Goal: Check status: Check status

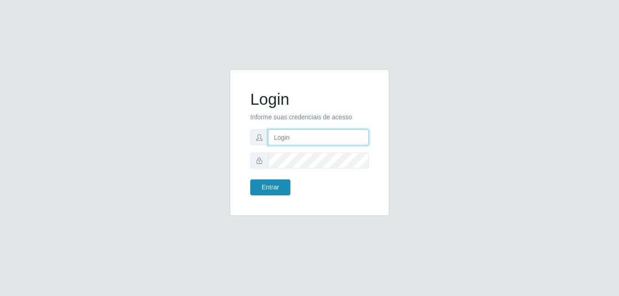
type input "[PERSON_NAME]"
click at [259, 194] on button "Entrar" at bounding box center [270, 188] width 40 height 16
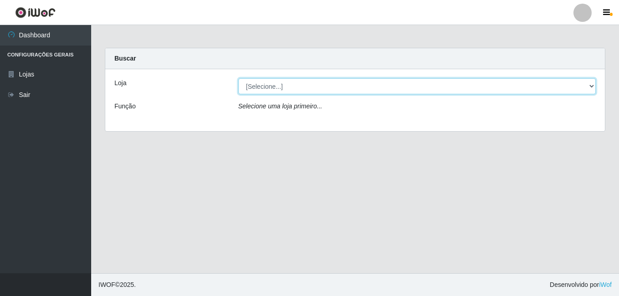
click at [245, 84] on select "[Selecione...] Bemais Supermercados - [GEOGRAPHIC_DATA]" at bounding box center [418, 86] width 358 height 16
select select "249"
click at [239, 78] on select "[Selecione...] Bemais Supermercados - [GEOGRAPHIC_DATA]" at bounding box center [418, 86] width 358 height 16
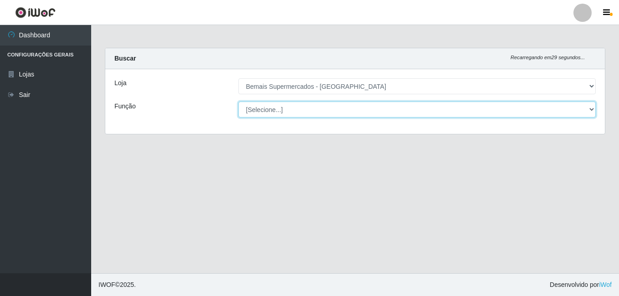
click at [502, 114] on select "[Selecione...] ASG ASG + ASG ++ Auxiliar de Depósito Auxiliar de Depósito + Aux…" at bounding box center [418, 110] width 358 height 16
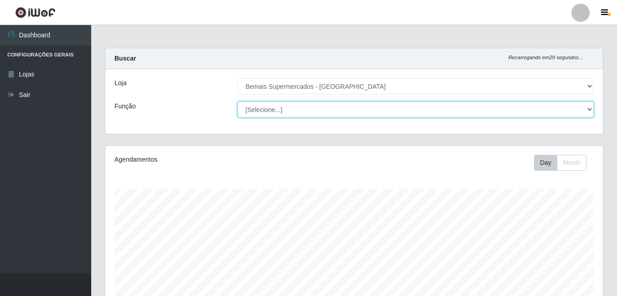
scroll to position [189, 498]
click at [238, 102] on select "[Selecione...] ASG ASG + ASG ++ Auxiliar de Depósito Auxiliar de Depósito + Aux…" at bounding box center [416, 110] width 356 height 16
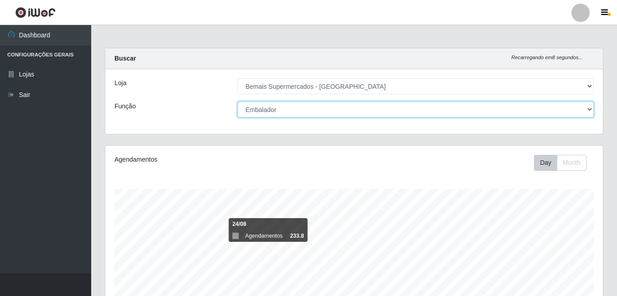
drag, startPoint x: 539, startPoint y: 111, endPoint x: 457, endPoint y: 118, distance: 81.9
click at [531, 111] on select "[Selecione...] ASG ASG + ASG ++ Auxiliar de Depósito Auxiliar de Depósito + Aux…" at bounding box center [416, 110] width 356 height 16
click at [238, 102] on select "[Selecione...] ASG ASG + ASG ++ Auxiliar de Depósito Auxiliar de Depósito + Aux…" at bounding box center [416, 110] width 356 height 16
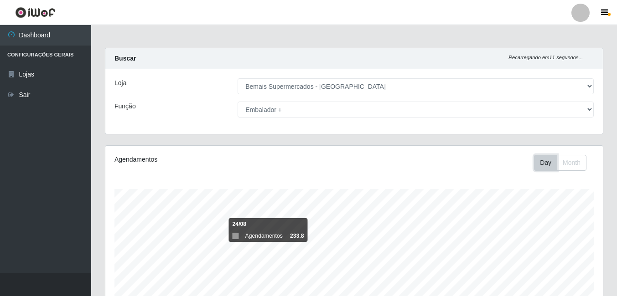
click at [543, 163] on button "Day" at bounding box center [545, 163] width 23 height 16
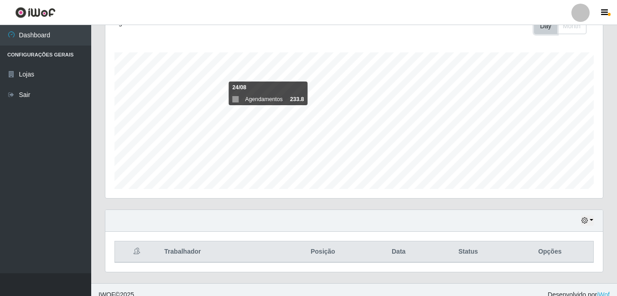
scroll to position [147, 0]
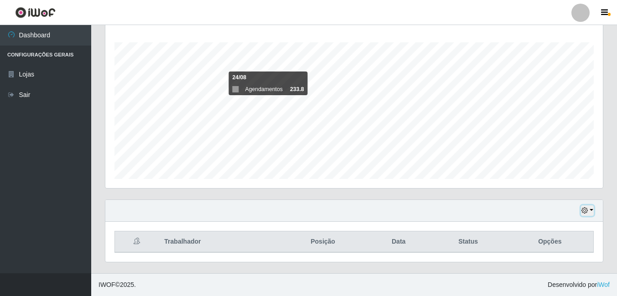
click at [587, 213] on icon "button" at bounding box center [585, 211] width 6 height 6
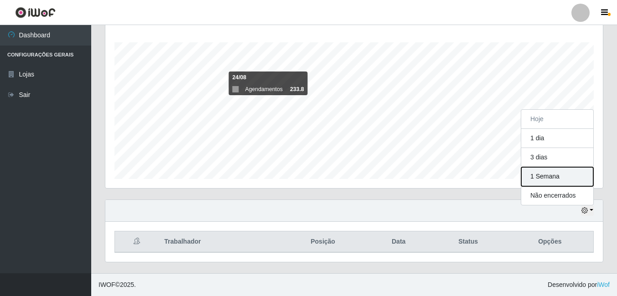
click at [547, 181] on button "1 Semana" at bounding box center [557, 176] width 72 height 19
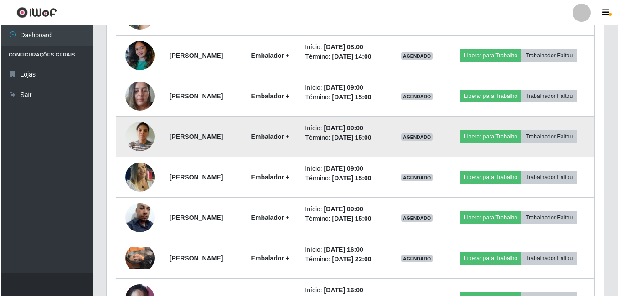
scroll to position [694, 0]
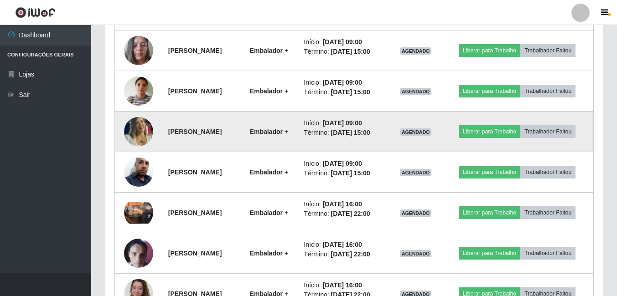
click at [137, 133] on img at bounding box center [138, 132] width 29 height 42
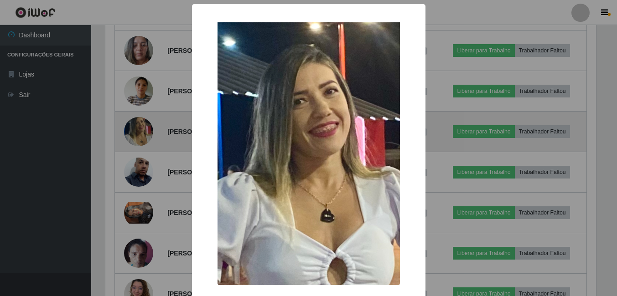
scroll to position [189, 493]
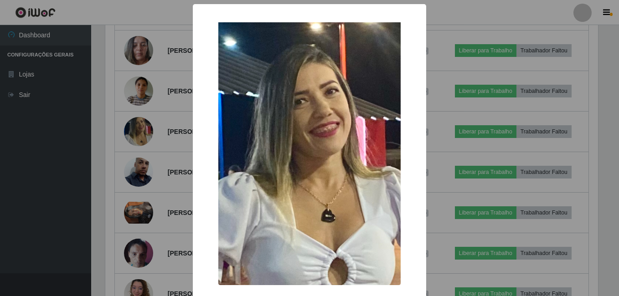
click at [146, 148] on div "× OK Cancel" at bounding box center [309, 148] width 619 height 296
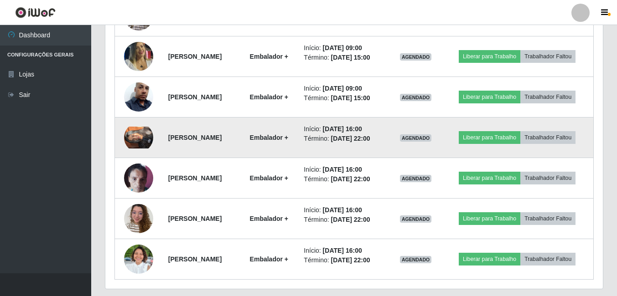
scroll to position [785, 0]
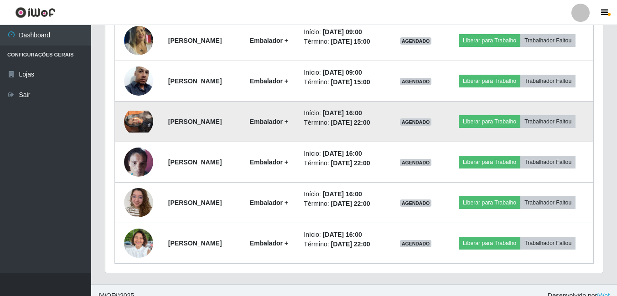
click at [139, 119] on img at bounding box center [138, 122] width 29 height 22
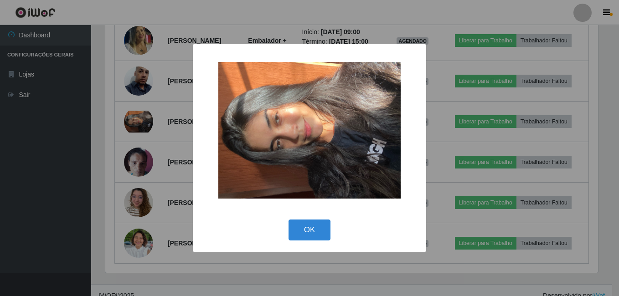
click at [161, 133] on div "× OK Cancel" at bounding box center [309, 148] width 619 height 296
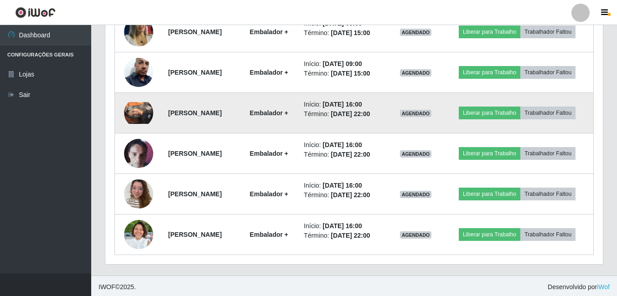
scroll to position [796, 0]
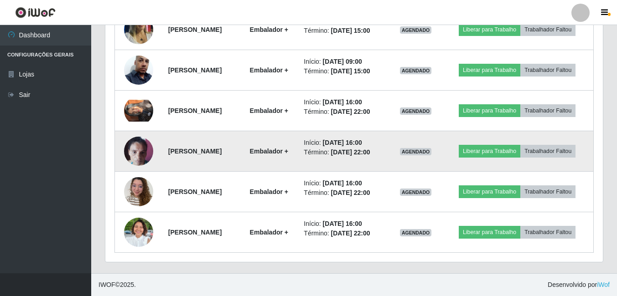
click at [136, 145] on img at bounding box center [138, 151] width 29 height 39
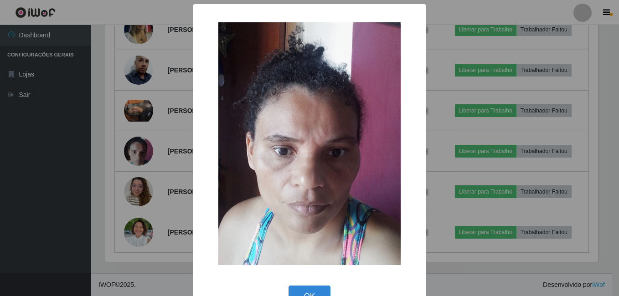
click at [149, 146] on div "× OK Cancel" at bounding box center [309, 148] width 619 height 296
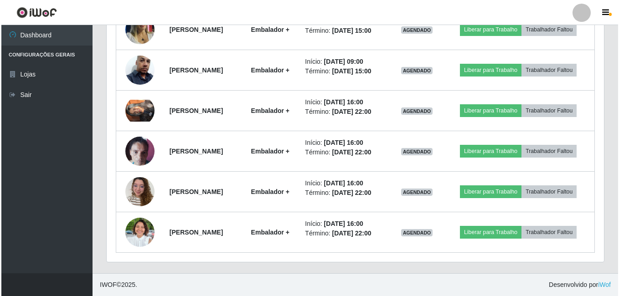
scroll to position [189, 498]
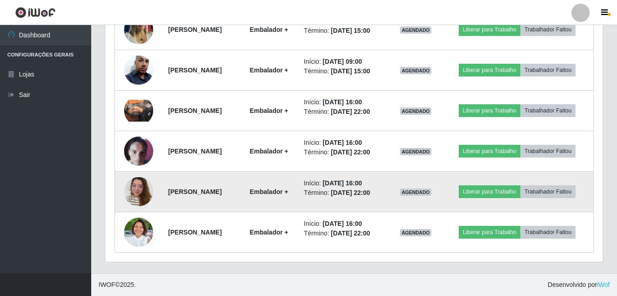
click at [139, 181] on img at bounding box center [138, 191] width 29 height 39
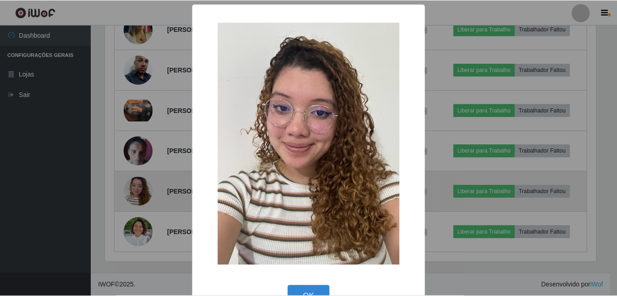
scroll to position [189, 493]
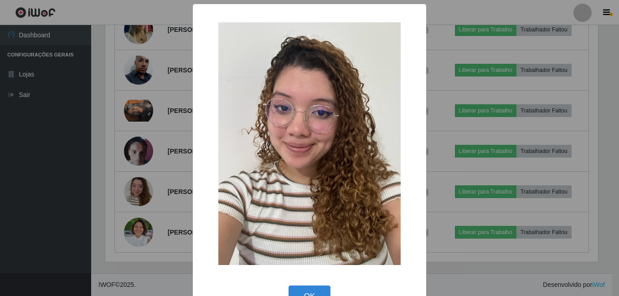
click at [152, 161] on div "× OK Cancel" at bounding box center [309, 148] width 619 height 296
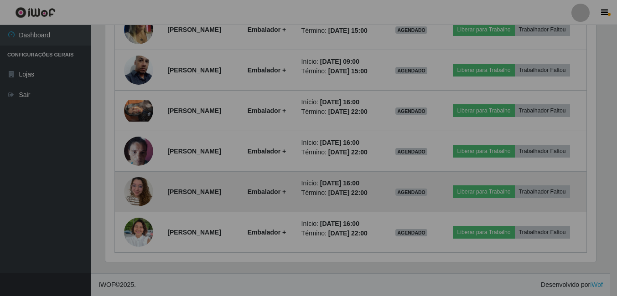
scroll to position [189, 498]
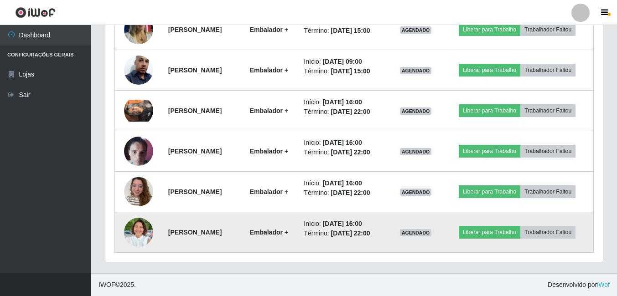
click at [133, 225] on img at bounding box center [138, 232] width 29 height 39
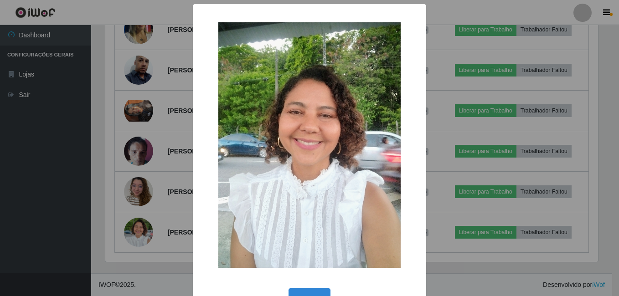
drag, startPoint x: 151, startPoint y: 174, endPoint x: 188, endPoint y: 170, distance: 37.6
click at [155, 173] on div "× OK Cancel" at bounding box center [309, 148] width 619 height 296
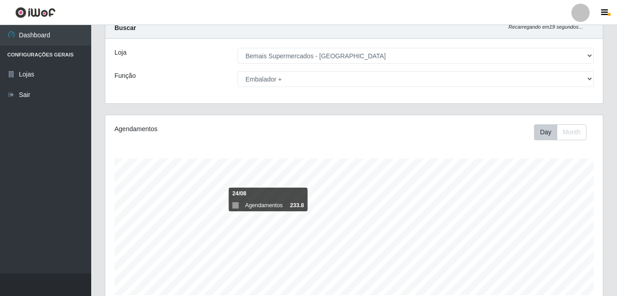
scroll to position [0, 0]
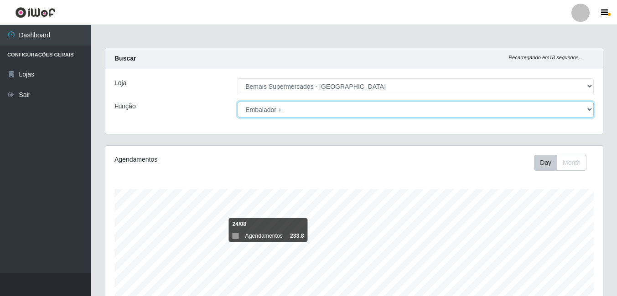
click at [472, 107] on select "[Selecione...] ASG ASG + ASG ++ Auxiliar de Depósito Auxiliar de Depósito + Aux…" at bounding box center [416, 110] width 356 height 16
select select "72"
click at [238, 102] on select "[Selecione...] ASG ASG + ASG ++ Auxiliar de Depósito Auxiliar de Depósito + Aux…" at bounding box center [416, 110] width 356 height 16
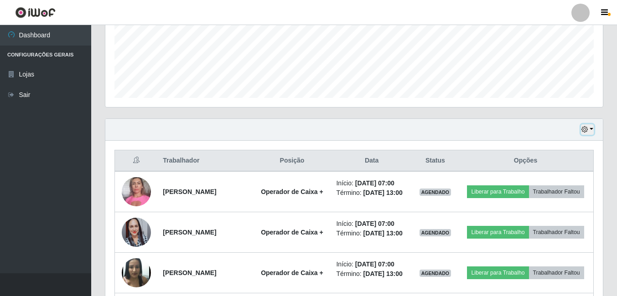
drag, startPoint x: 583, startPoint y: 130, endPoint x: 551, endPoint y: 131, distance: 31.9
click at [580, 130] on div "Hoje 1 dia 3 dias 1 Semana Não encerrados" at bounding box center [354, 130] width 498 height 22
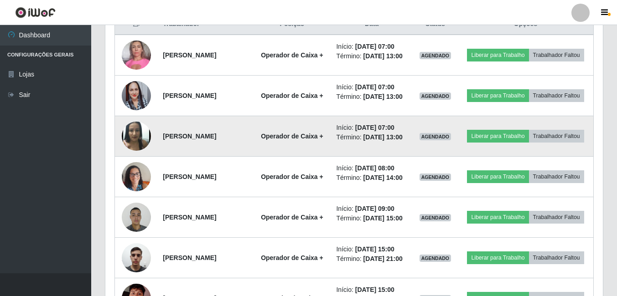
click at [135, 150] on img at bounding box center [136, 137] width 29 height 36
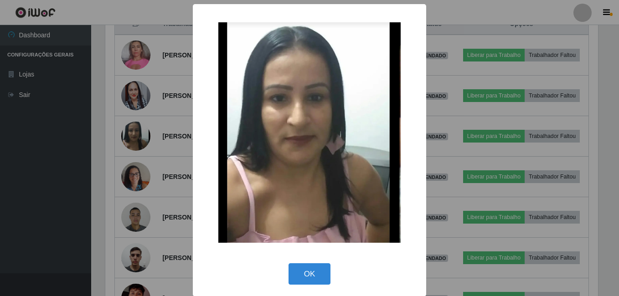
click at [149, 167] on div "× OK Cancel" at bounding box center [309, 148] width 619 height 296
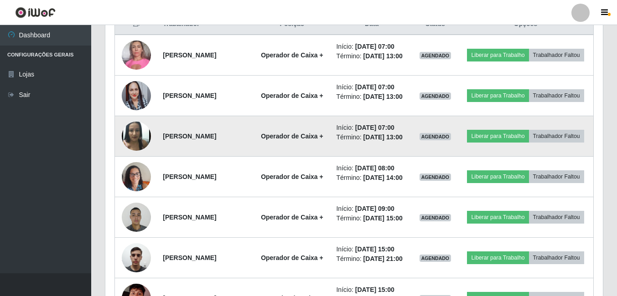
click at [130, 154] on img at bounding box center [136, 137] width 29 height 36
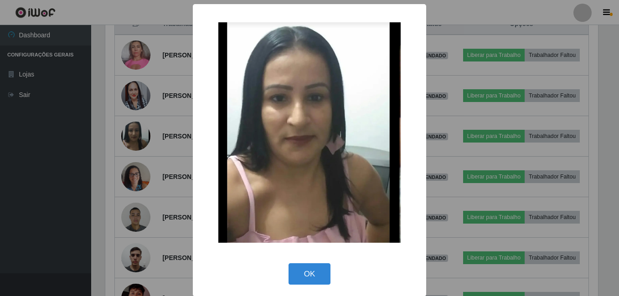
click at [141, 155] on div "× OK Cancel" at bounding box center [309, 148] width 619 height 296
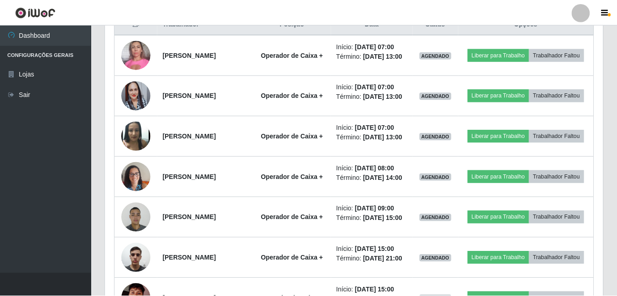
scroll to position [189, 498]
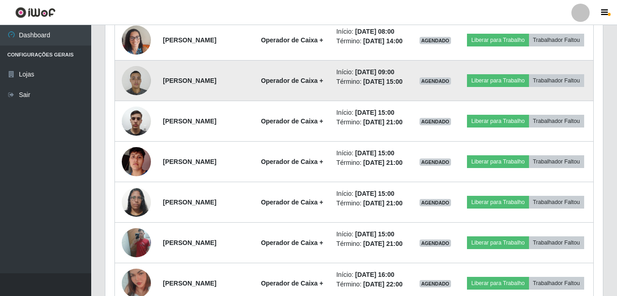
click at [130, 100] on img at bounding box center [136, 80] width 29 height 39
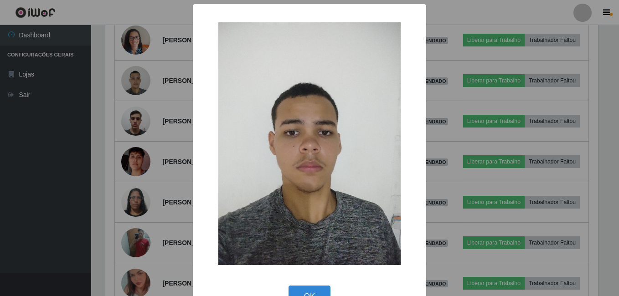
scroll to position [455927, 455623]
click at [151, 126] on div "× OK Cancel" at bounding box center [309, 148] width 619 height 296
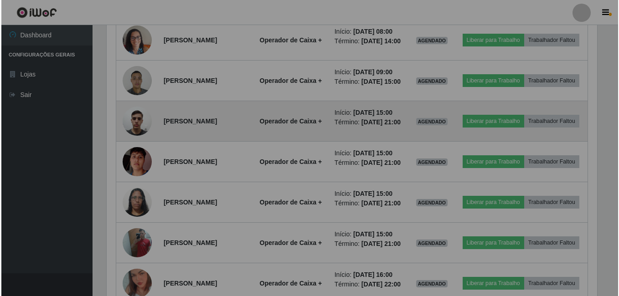
scroll to position [189, 498]
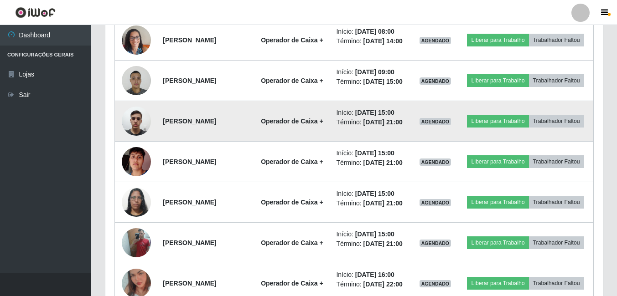
click at [138, 140] on img at bounding box center [136, 121] width 29 height 39
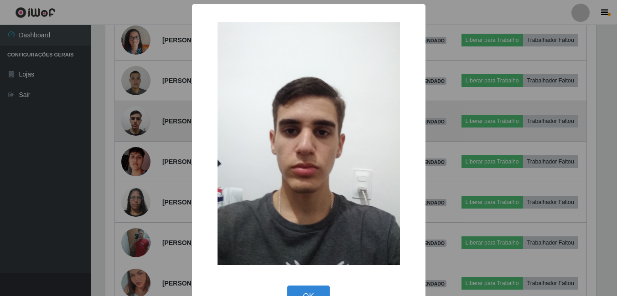
scroll to position [189, 493]
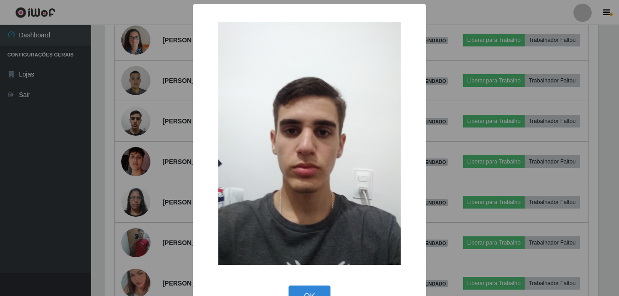
click at [148, 154] on div "× OK Cancel" at bounding box center [309, 148] width 619 height 296
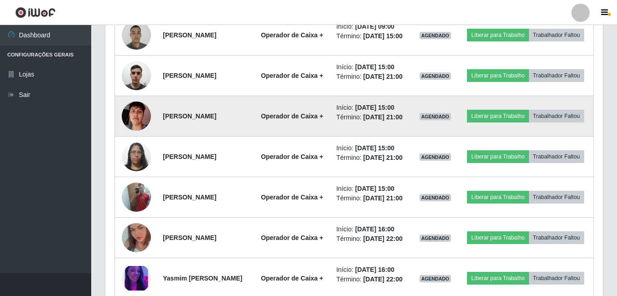
click at [143, 142] on img at bounding box center [136, 116] width 29 height 52
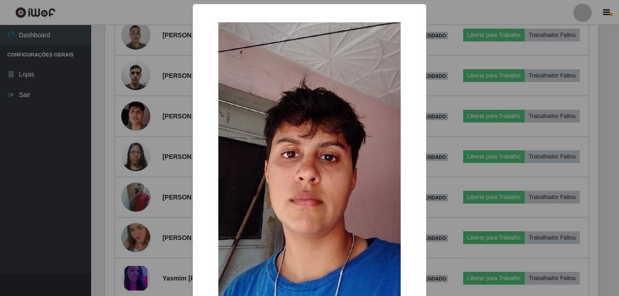
click at [69, 159] on div "× OK Cancel" at bounding box center [309, 148] width 619 height 296
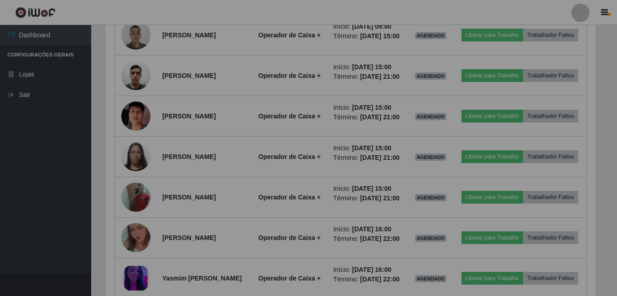
scroll to position [455927, 455619]
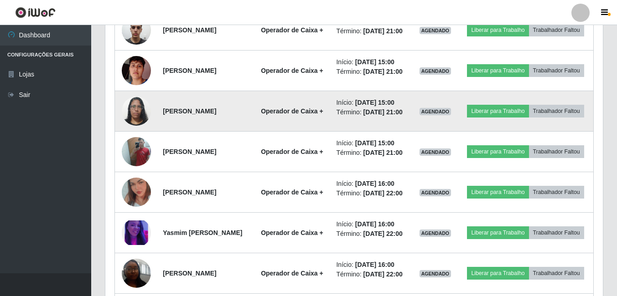
click at [132, 130] on img at bounding box center [136, 111] width 29 height 39
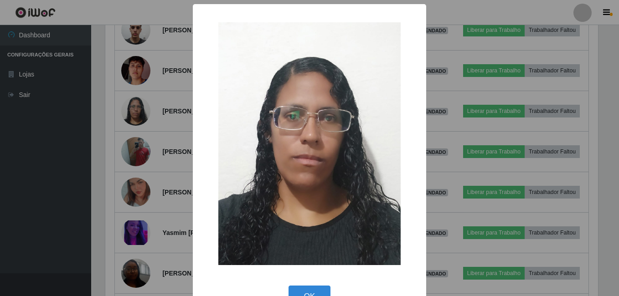
click at [136, 177] on div "× OK Cancel" at bounding box center [309, 148] width 619 height 296
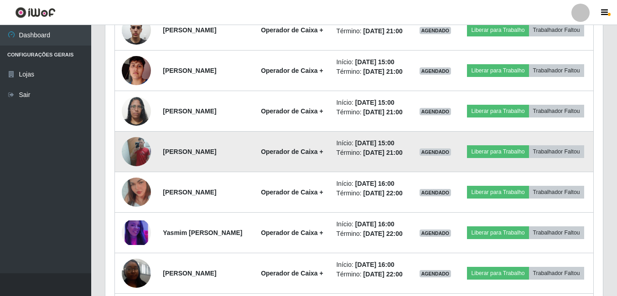
click at [135, 171] on img at bounding box center [136, 151] width 29 height 39
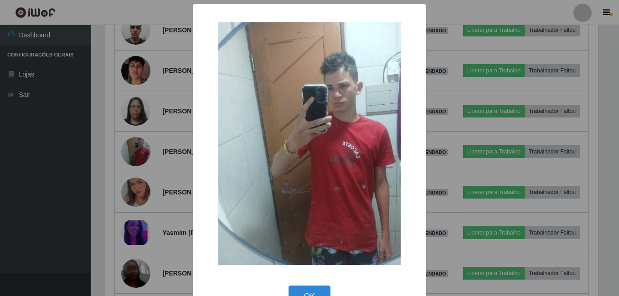
click at [139, 174] on div "× OK Cancel" at bounding box center [309, 148] width 619 height 296
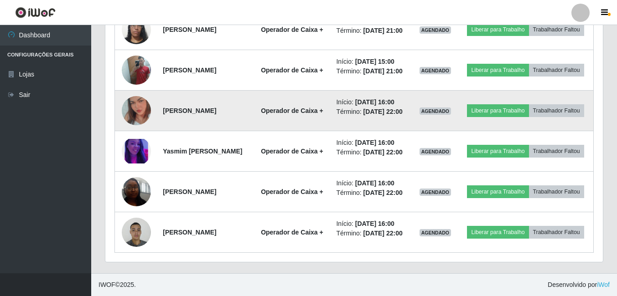
click at [135, 137] on img at bounding box center [136, 111] width 29 height 52
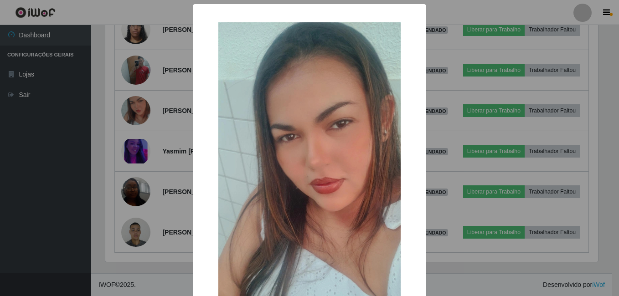
click at [144, 173] on div "× OK Cancel" at bounding box center [309, 148] width 619 height 296
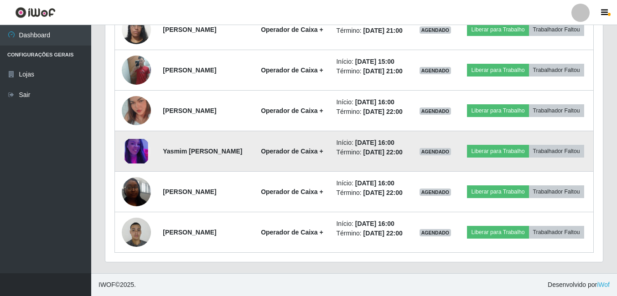
click at [138, 164] on img at bounding box center [136, 151] width 29 height 25
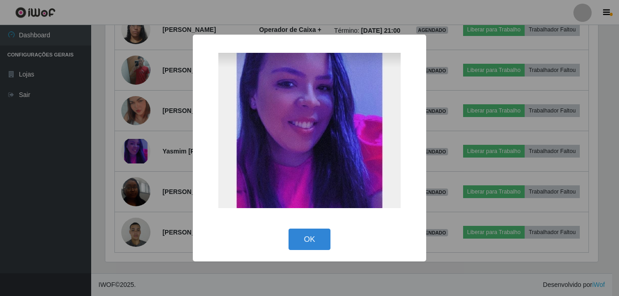
click at [145, 168] on div "× OK Cancel" at bounding box center [309, 148] width 619 height 296
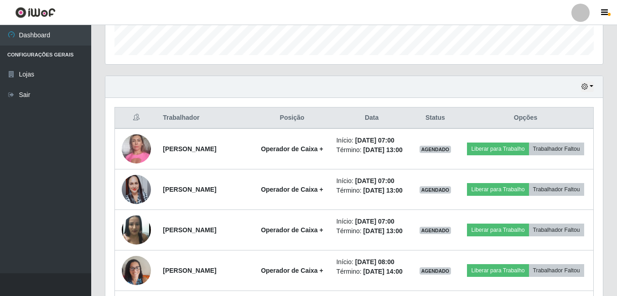
scroll to position [171, 0]
